Goal: Navigation & Orientation: Find specific page/section

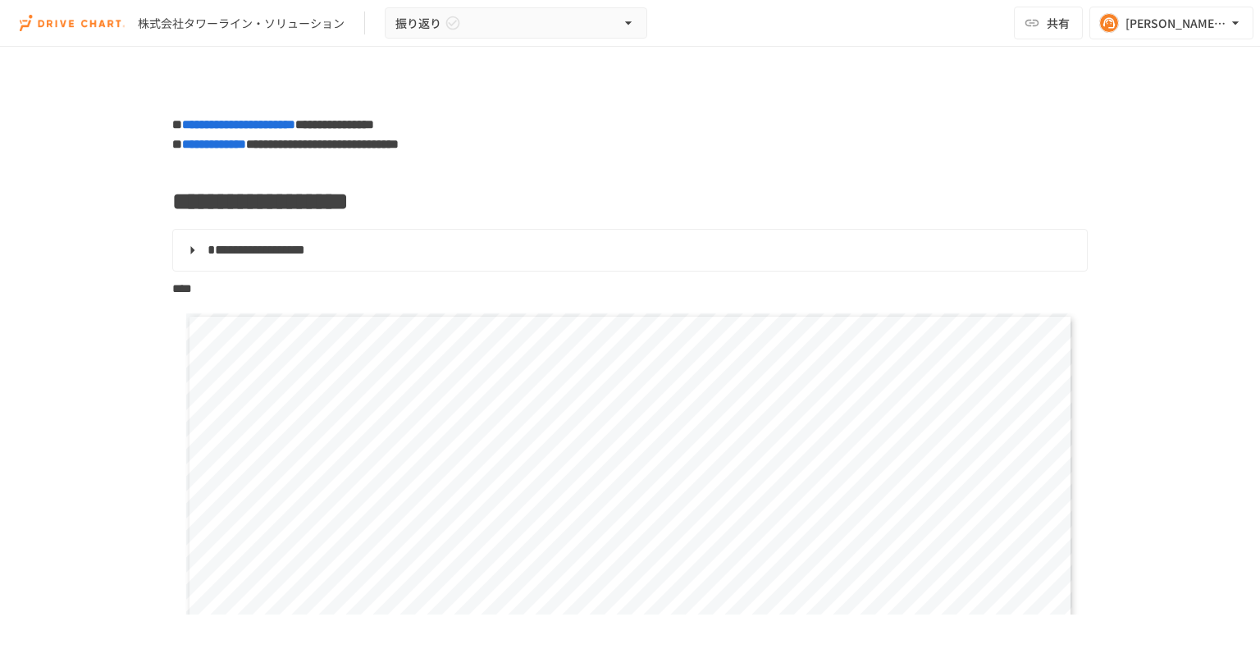
scroll to position [902, 0]
